Goal: Contribute content: Add original content to the website for others to see

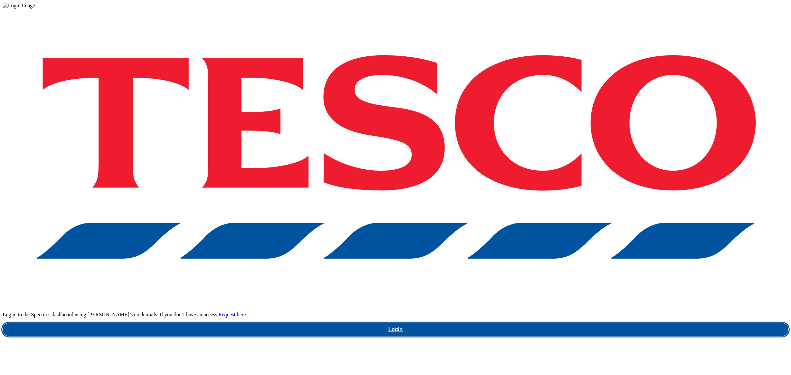
click at [596, 323] on link "Login" at bounding box center [396, 329] width 786 height 13
click at [598, 323] on link "Login" at bounding box center [396, 329] width 786 height 13
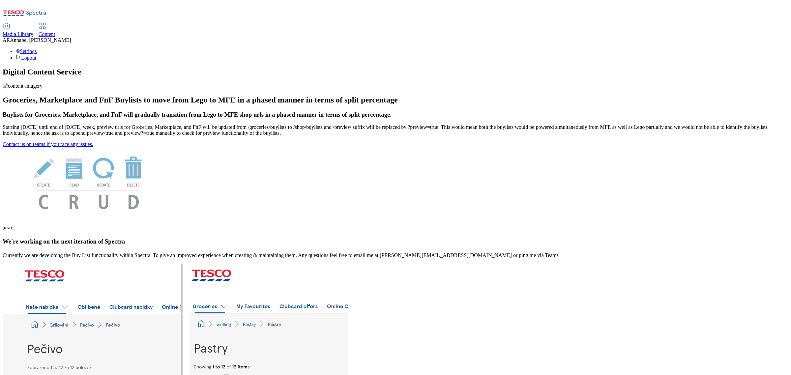
click at [55, 31] on span "Content" at bounding box center [47, 34] width 17 height 6
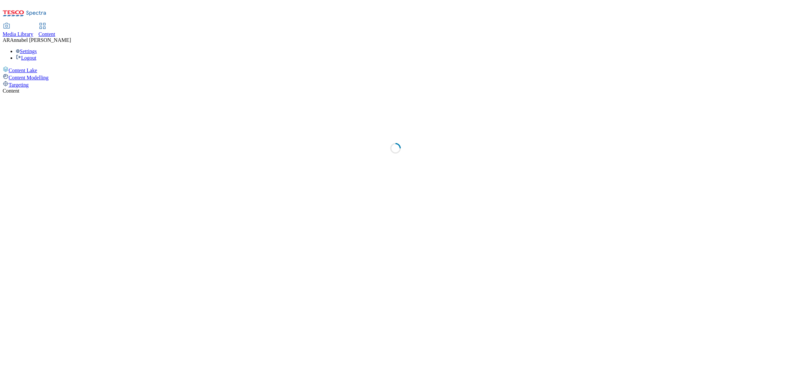
select select "ghs-uk"
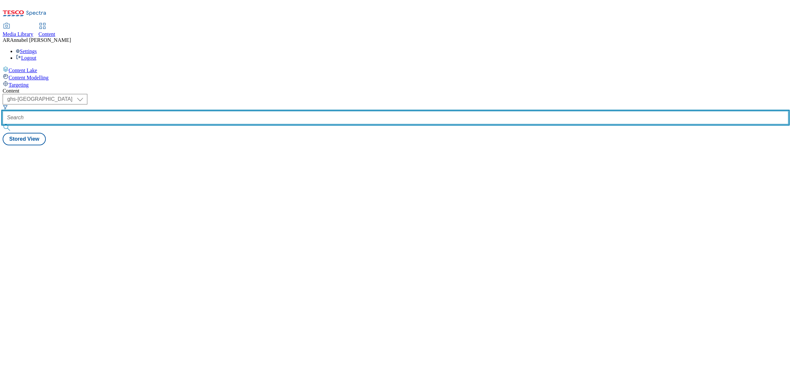
click at [154, 111] on input "text" at bounding box center [396, 117] width 786 height 13
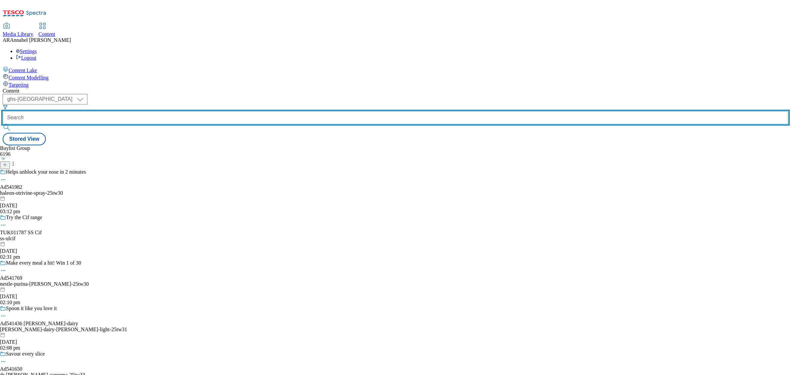
paste input "540305"
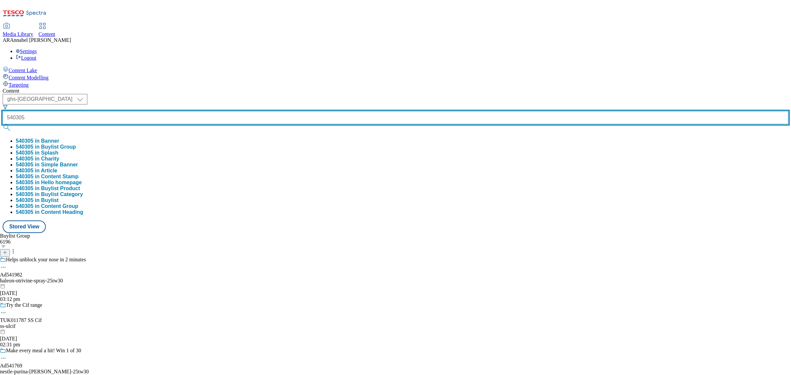
type input "540305"
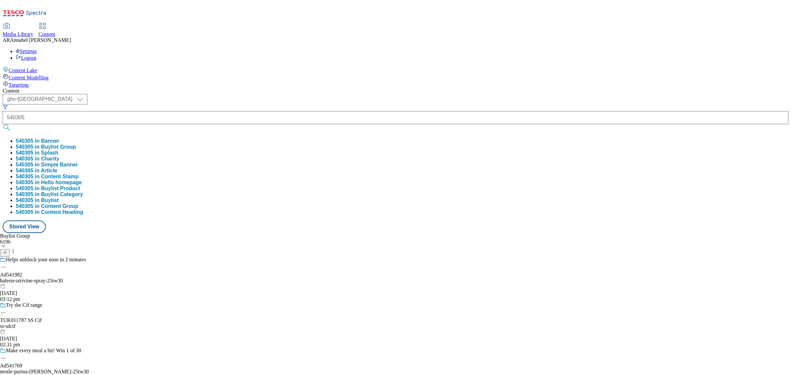
click at [76, 144] on button "540305 in Buylist Group" at bounding box center [46, 147] width 60 height 6
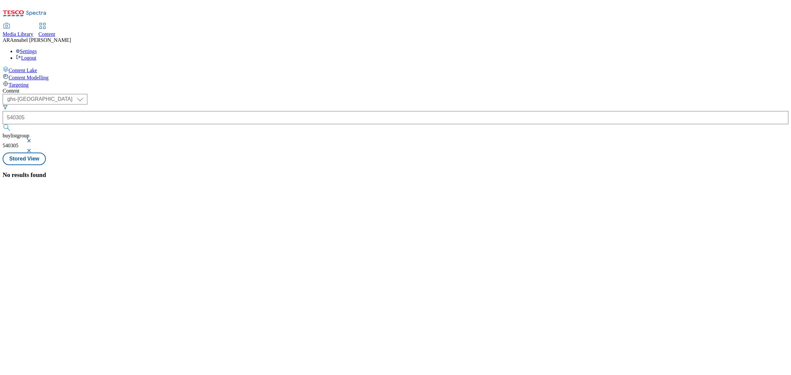
click at [33, 149] on button "button" at bounding box center [29, 151] width 7 height 4
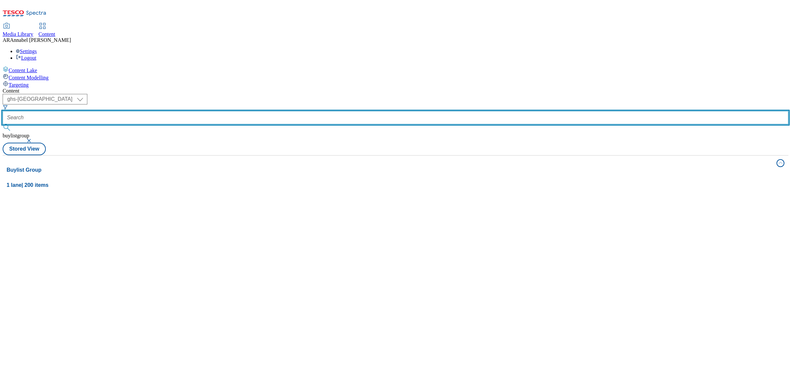
click at [175, 111] on input "text" at bounding box center [396, 117] width 786 height 13
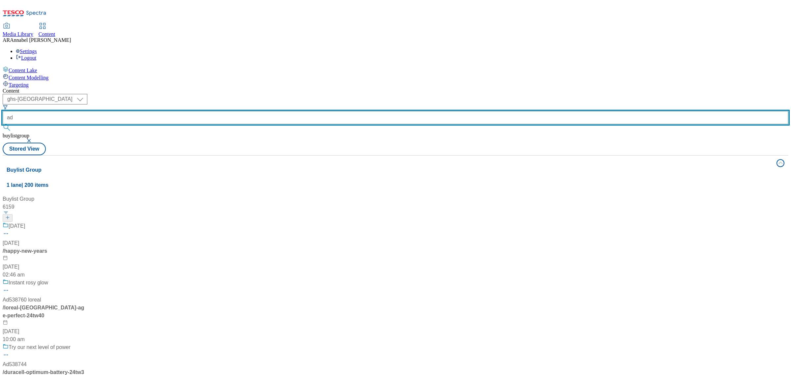
paste input "540305"
type input "ad540305"
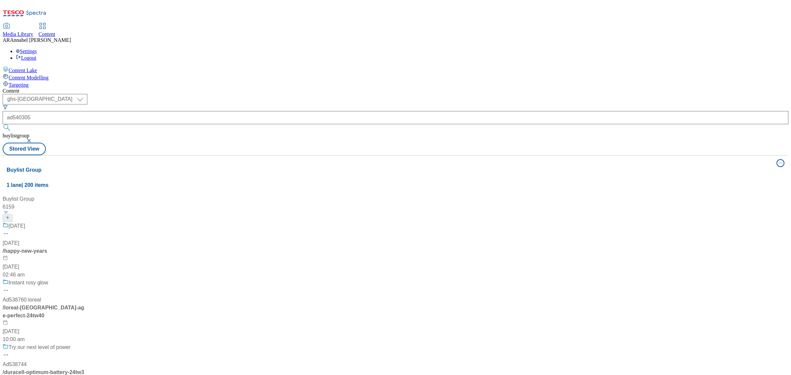
click at [33, 139] on button "button" at bounding box center [29, 141] width 7 height 4
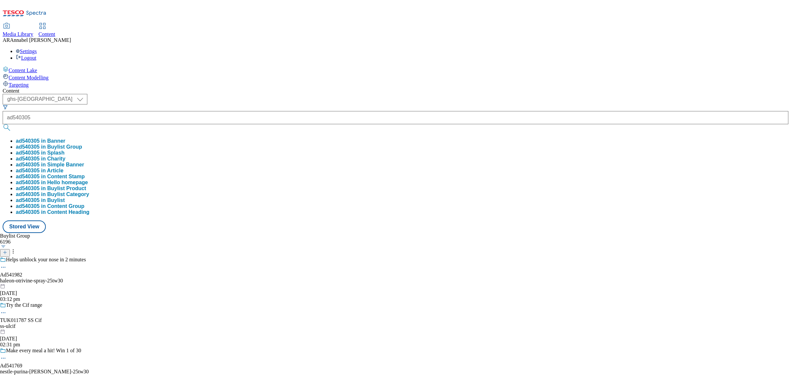
click at [82, 144] on button "ad540305 in Buylist Group" at bounding box center [49, 147] width 66 height 6
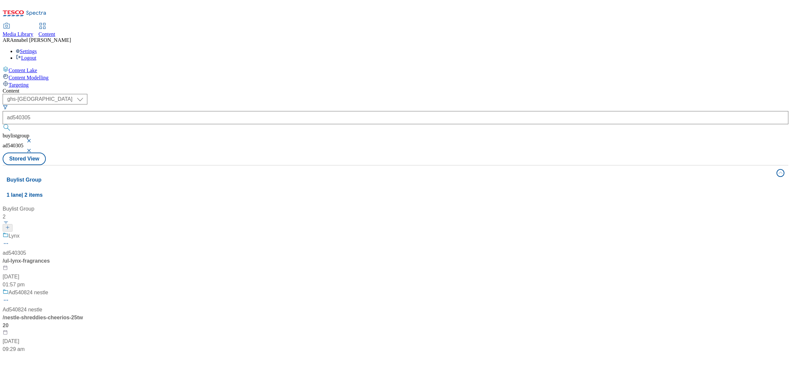
click at [85, 232] on div "Lynx ad540305 / ul-lynx-fragrances 28 Mar 2025 01:57 pm" at bounding box center [44, 260] width 82 height 57
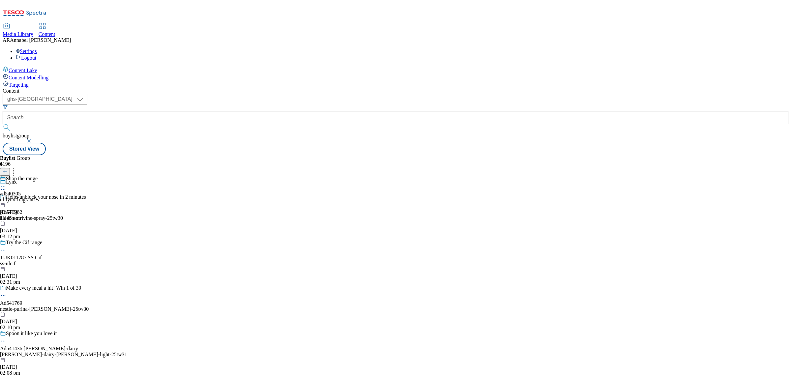
click at [39, 197] on div "ul-lynx-fragrances" at bounding box center [19, 200] width 39 height 6
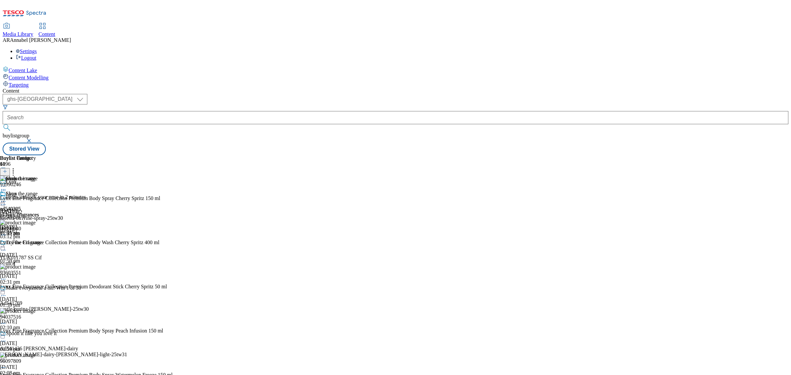
click at [7, 198] on icon at bounding box center [3, 201] width 7 height 7
click at [55, 258] on span "Open Preview Url" at bounding box center [37, 260] width 34 height 5
click at [7, 198] on icon at bounding box center [3, 201] width 7 height 7
click at [39, 212] on div "ul-lynx-fragrances" at bounding box center [19, 215] width 39 height 6
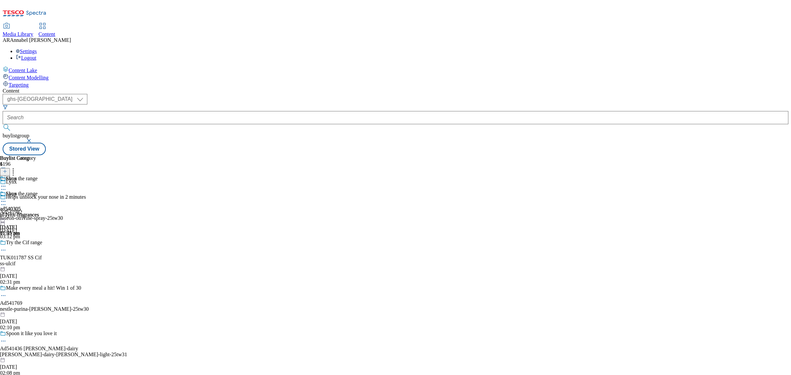
click at [39, 212] on div "ul-lynx-fragrances" at bounding box center [19, 215] width 39 height 6
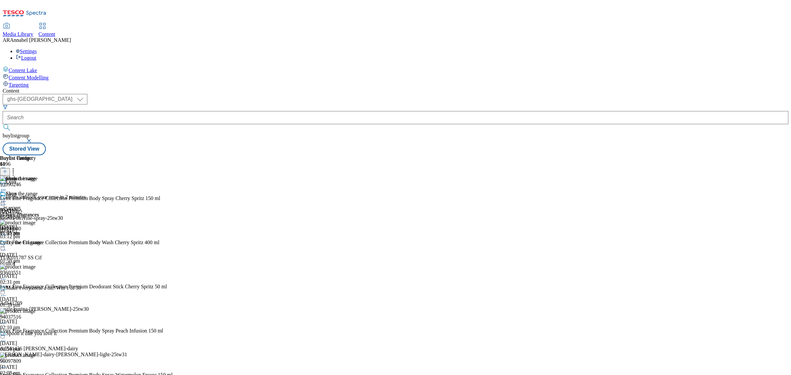
click at [39, 212] on div "ul-lynx-fragrances" at bounding box center [19, 215] width 39 height 6
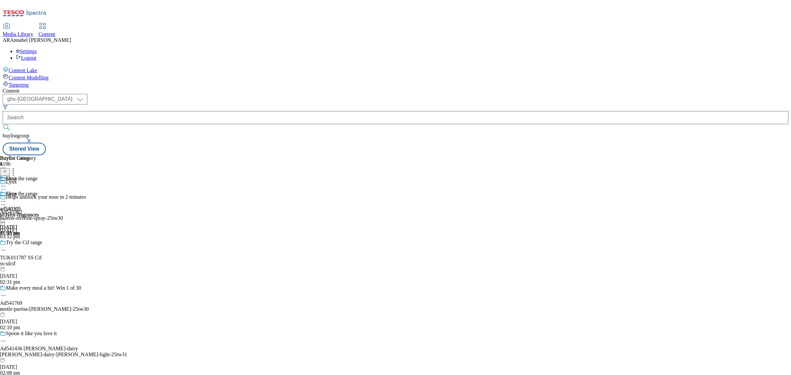
click at [16, 167] on icon at bounding box center [13, 170] width 7 height 7
drag, startPoint x: 272, startPoint y: 124, endPoint x: 259, endPoint y: 116, distance: 15.0
click at [21, 206] on span "ad540305" at bounding box center [10, 209] width 21 height 6
click at [127, 179] on div "Lynx" at bounding box center [63, 186] width 127 height 15
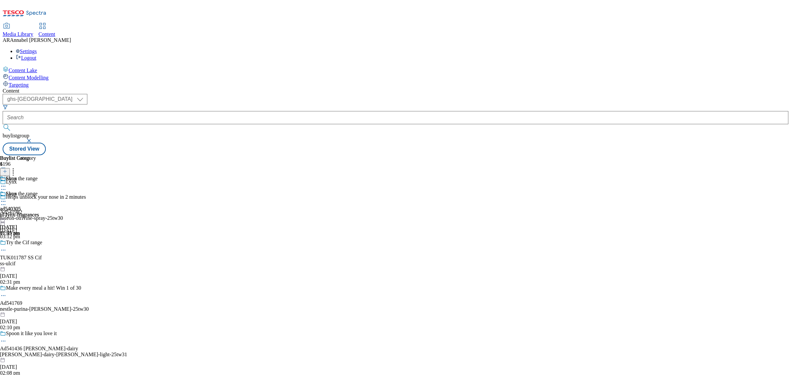
click at [127, 179] on div "Lynx" at bounding box center [63, 186] width 127 height 15
click at [7, 186] on icon at bounding box center [3, 189] width 7 height 7
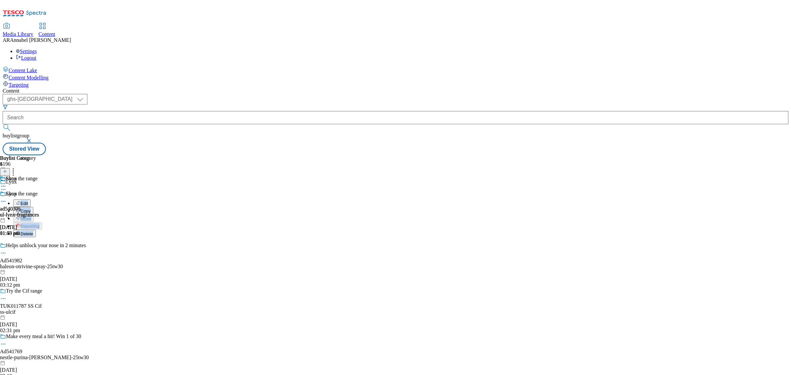
click at [31, 199] on button "Edit" at bounding box center [21, 203] width 17 height 8
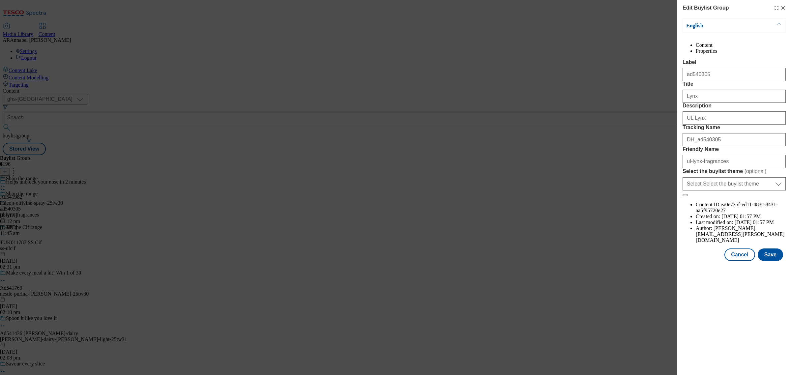
click at [760, 53] on li "Properties" at bounding box center [741, 51] width 90 height 6
click at [785, 7] on icon "Modal" at bounding box center [782, 7] width 5 height 5
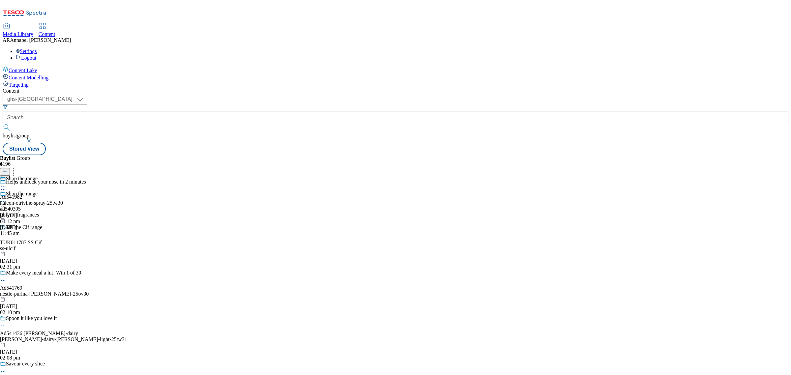
click at [39, 212] on div "ul-lynx-fragrances" at bounding box center [19, 215] width 39 height 6
click at [7, 198] on icon at bounding box center [3, 201] width 7 height 7
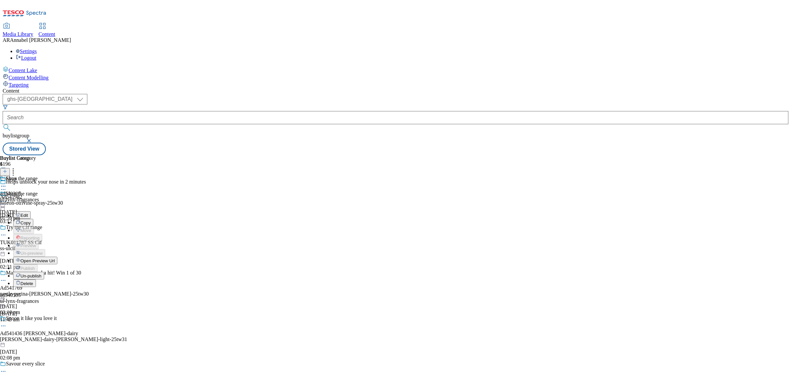
click at [31, 211] on button "Edit" at bounding box center [21, 215] width 17 height 8
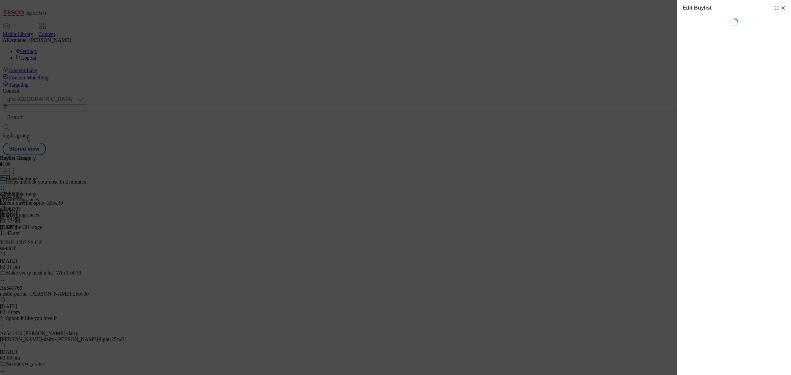
select select "tactical"
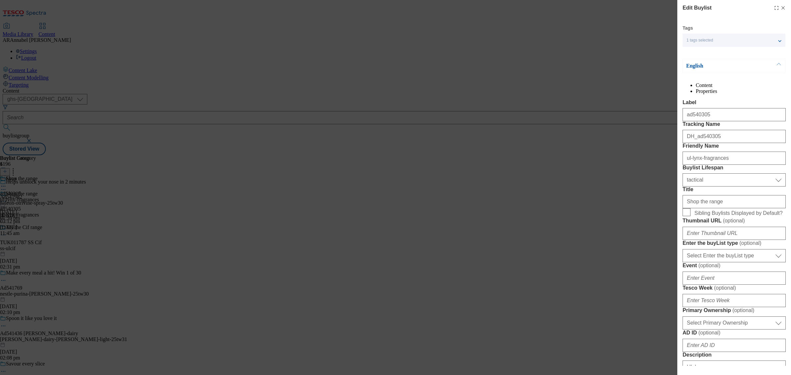
select select "Banner"
click at [780, 9] on icon "Modal" at bounding box center [782, 7] width 5 height 5
select select "tactical"
select select "Banner"
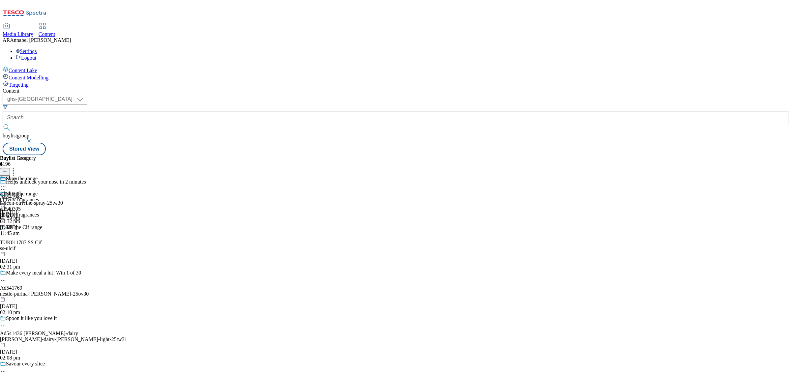
click at [7, 172] on icon at bounding box center [5, 174] width 5 height 5
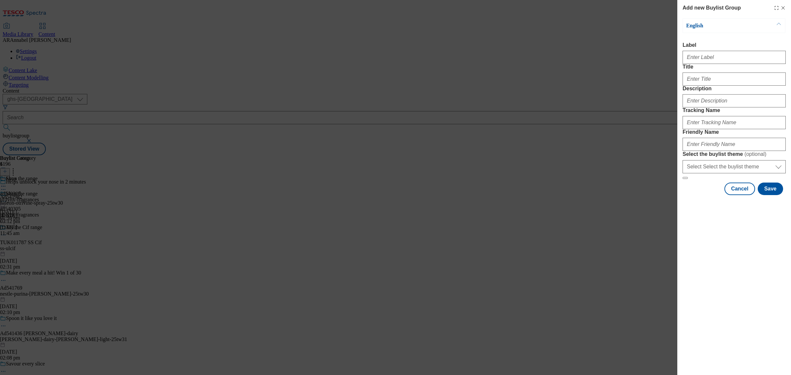
click at [783, 10] on icon "Modal" at bounding box center [782, 7] width 5 height 5
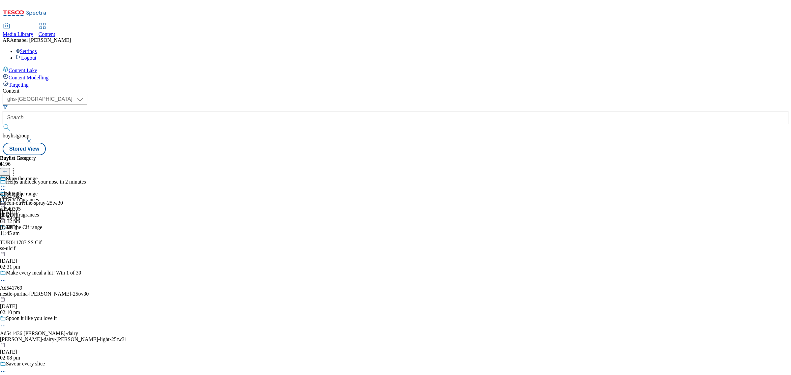
click at [7, 198] on icon at bounding box center [3, 201] width 7 height 7
click at [55, 258] on span "Open Preview Url" at bounding box center [37, 260] width 34 height 5
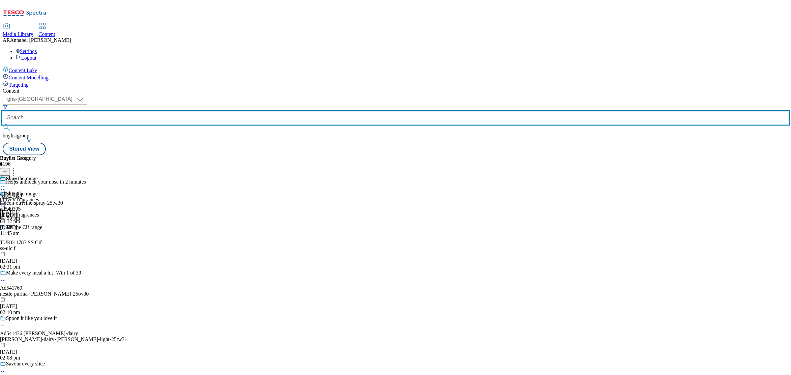
click at [171, 111] on input "text" at bounding box center [396, 117] width 786 height 13
paste input "AD540992"
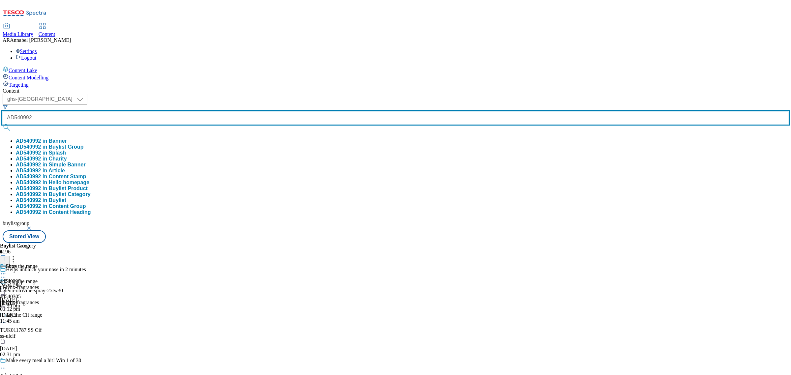
type input "AD540992"
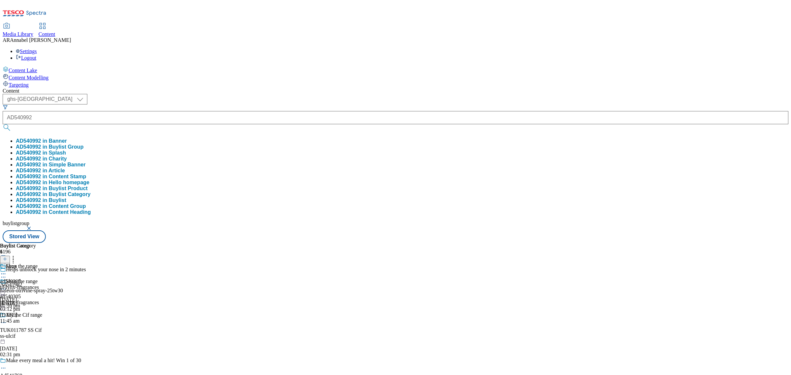
click at [83, 144] on button "AD540992 in Buylist Group" at bounding box center [50, 147] width 68 height 6
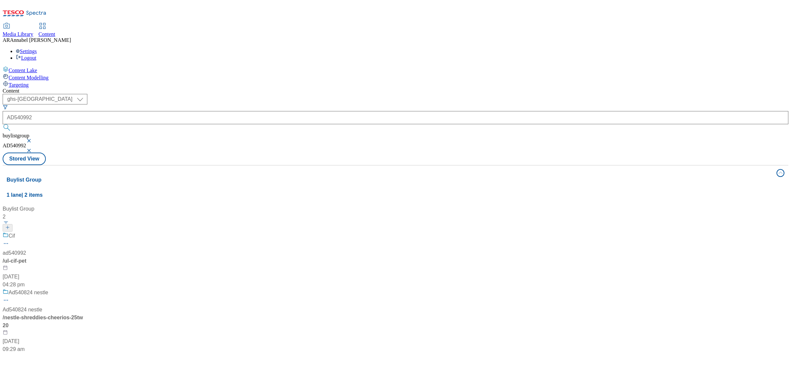
click at [85, 232] on div "Cif ad540992 / ul-cif-pet 17 Jul 2025 04:28 pm" at bounding box center [44, 260] width 82 height 57
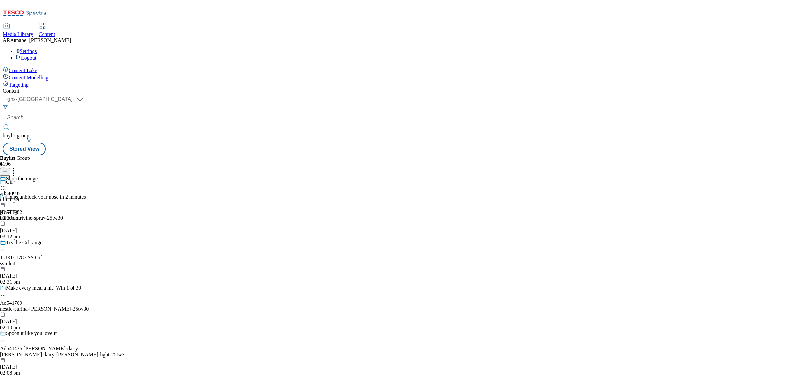
click at [7, 183] on icon at bounding box center [3, 186] width 7 height 7
click at [55, 243] on span "Open Preview Url" at bounding box center [37, 245] width 34 height 5
